Goal: Check status

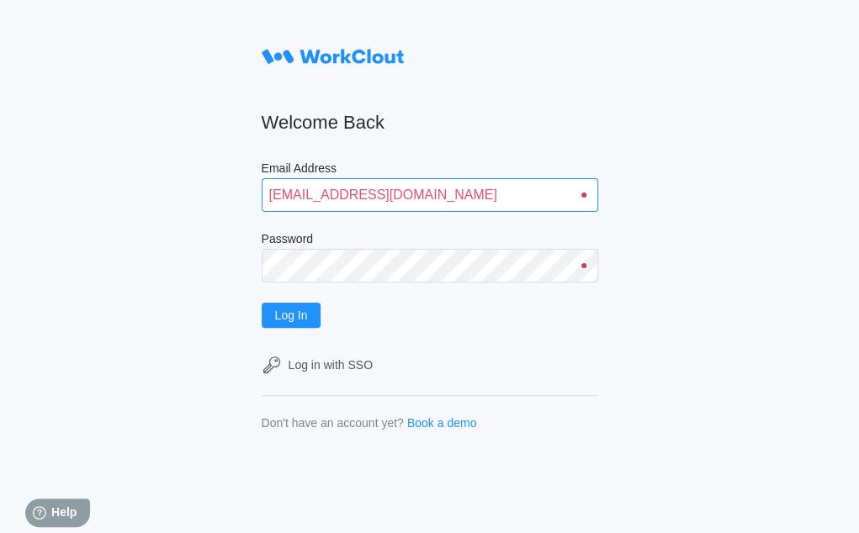
type input "[EMAIL_ADDRESS][DOMAIN_NAME]"
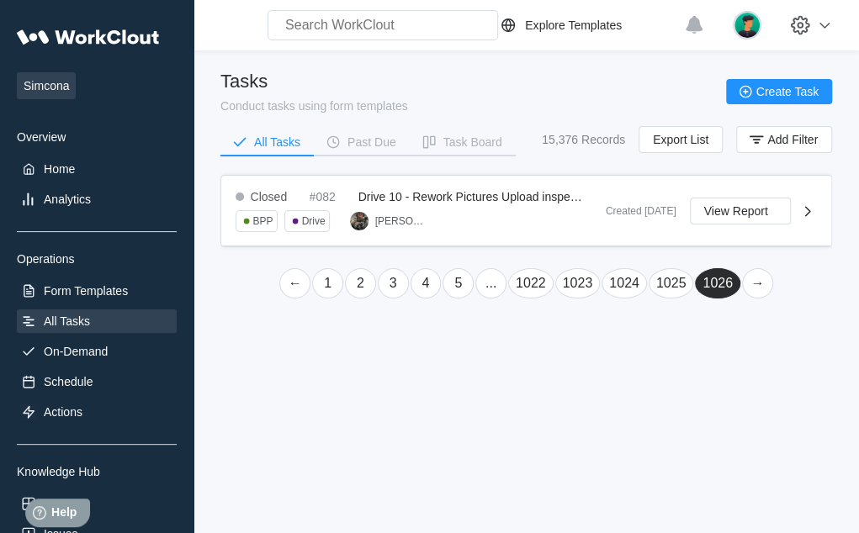
drag, startPoint x: 714, startPoint y: 284, endPoint x: 668, endPoint y: 360, distance: 89.0
click at [668, 360] on div "Simcona Overview Home Analytics Operations Form Templates All Tasks On-Demand S…" at bounding box center [429, 266] width 859 height 533
